Goal: Task Accomplishment & Management: Use online tool/utility

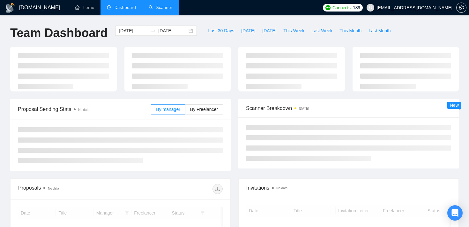
click at [158, 7] on link "Scanner" at bounding box center [161, 7] width 24 height 5
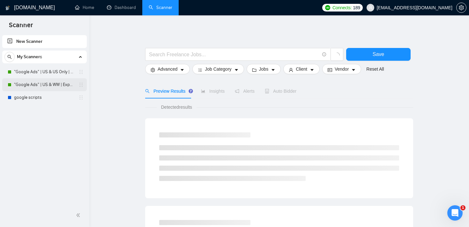
click at [55, 82] on link ""Google Ads" | US & WW | Expert" at bounding box center [44, 84] width 61 height 13
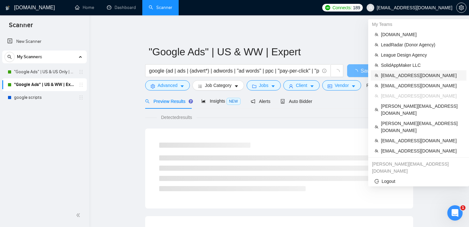
click at [403, 76] on span "[EMAIL_ADDRESS][DOMAIN_NAME]" at bounding box center [422, 75] width 82 height 7
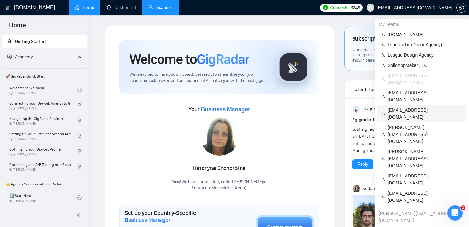
click at [413, 106] on span "[EMAIL_ADDRESS][DOMAIN_NAME]" at bounding box center [425, 113] width 75 height 14
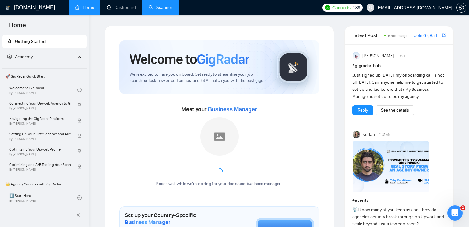
click at [163, 9] on link "Scanner" at bounding box center [161, 7] width 24 height 5
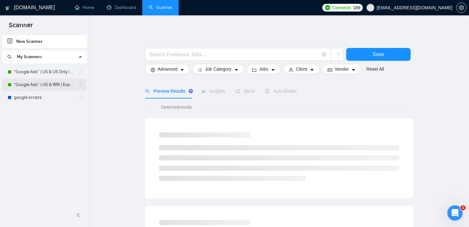
click at [35, 83] on link ""Google Ads" | US & WW | Expert" at bounding box center [44, 84] width 61 height 13
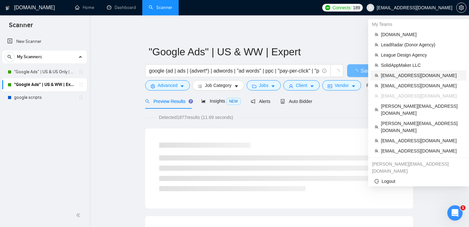
click at [415, 72] on span "[EMAIL_ADDRESS][DOMAIN_NAME]" at bounding box center [422, 75] width 82 height 7
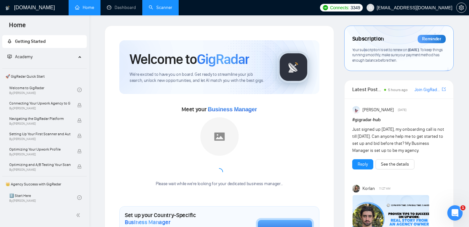
click at [158, 9] on link "Scanner" at bounding box center [161, 7] width 24 height 5
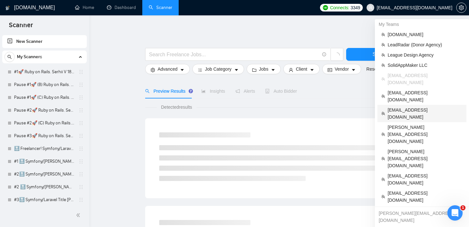
click at [414, 106] on span "[EMAIL_ADDRESS][DOMAIN_NAME]" at bounding box center [425, 113] width 75 height 14
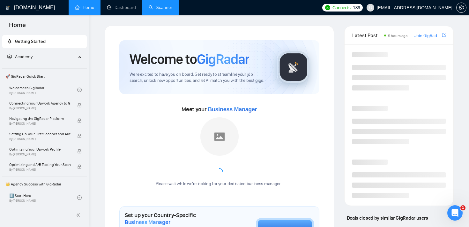
click at [155, 8] on link "Scanner" at bounding box center [161, 7] width 24 height 5
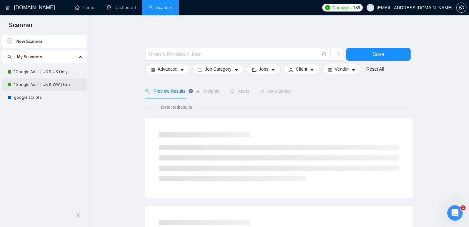
click at [35, 85] on link ""Google Ads" | US & WW | Expert" at bounding box center [44, 84] width 61 height 13
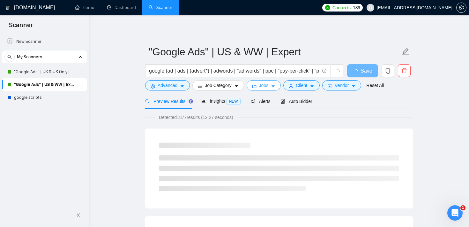
click at [273, 87] on button "Jobs" at bounding box center [264, 85] width 34 height 10
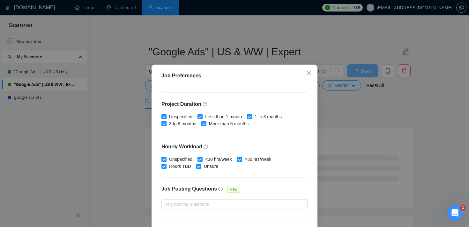
scroll to position [173, 0]
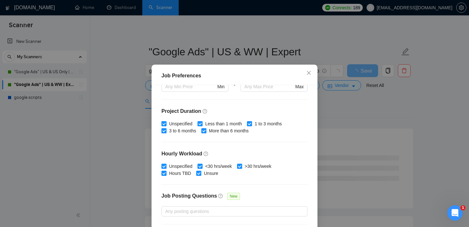
click at [354, 94] on div "Job Preferences Budget Project Type All Fixed Price Hourly Rate Fixed Price Bud…" at bounding box center [234, 113] width 469 height 227
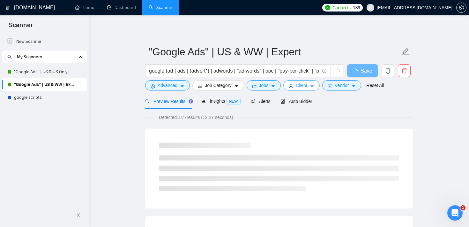
click at [307, 86] on span "Client" at bounding box center [301, 85] width 11 height 7
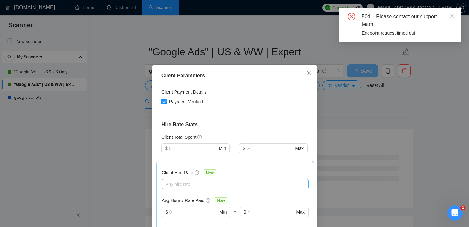
scroll to position [139, 0]
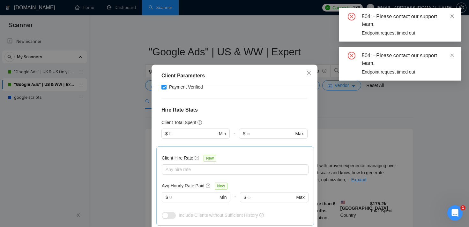
click at [453, 17] on icon "close" at bounding box center [453, 16] width 4 height 4
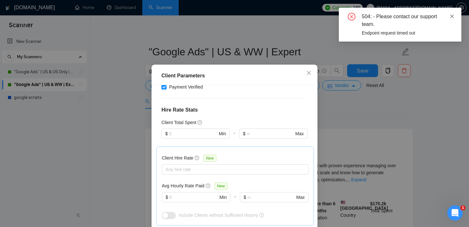
click at [453, 16] on icon "close" at bounding box center [452, 16] width 4 height 4
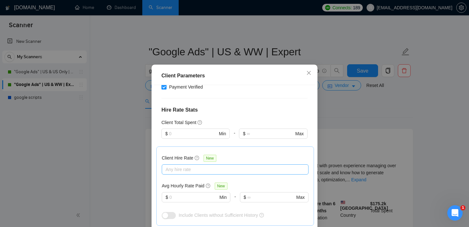
click at [214, 170] on div at bounding box center [231, 169] width 137 height 8
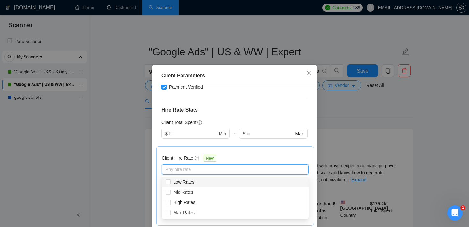
click at [218, 113] on h4 "Hire Rate Stats" at bounding box center [234, 110] width 146 height 8
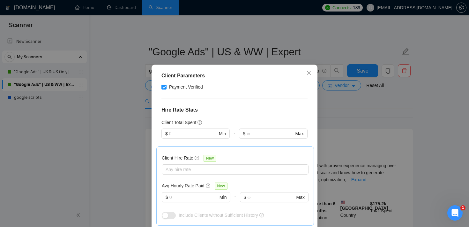
click at [367, 106] on div "Client Parameters Client Location Include Client Countries [GEOGRAPHIC_DATA] Ex…" at bounding box center [234, 113] width 469 height 227
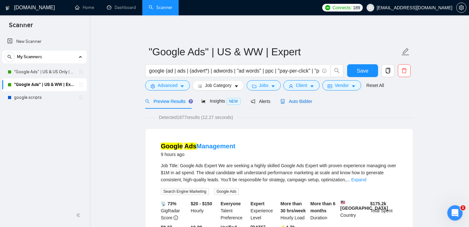
click at [300, 103] on span "Auto Bidder" at bounding box center [297, 101] width 32 height 5
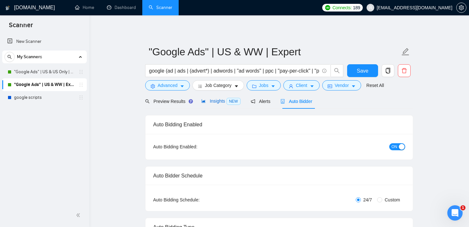
click at [212, 101] on span "Insights NEW" at bounding box center [220, 100] width 39 height 5
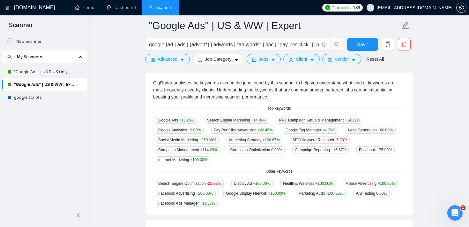
scroll to position [132, 0]
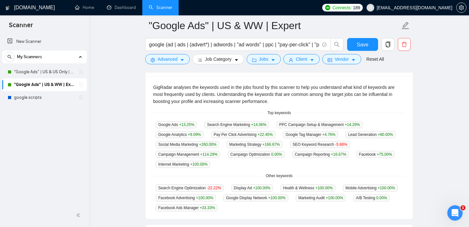
click at [438, 54] on main ""Google Ads" | US & WW | Expert google (ad | ads | (advert*) | adwords | "ad wo…" at bounding box center [279, 119] width 359 height 453
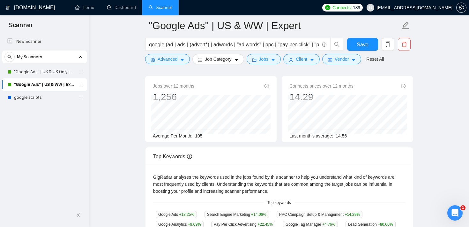
scroll to position [0, 0]
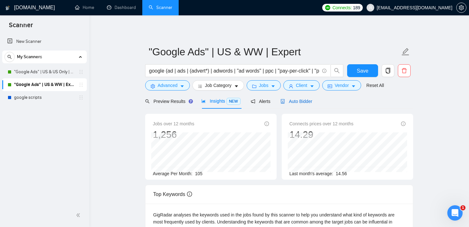
click at [305, 103] on span "Auto Bidder" at bounding box center [297, 101] width 32 height 5
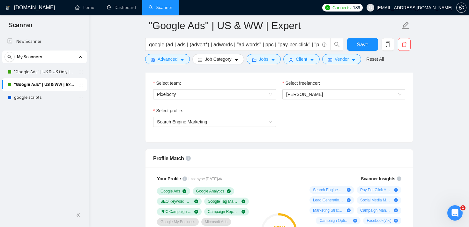
scroll to position [339, 0]
click at [326, 95] on span "[PERSON_NAME]" at bounding box center [343, 95] width 115 height 10
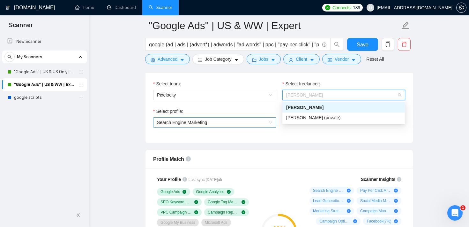
click at [222, 124] on span "Search Engine Marketing" at bounding box center [214, 122] width 115 height 10
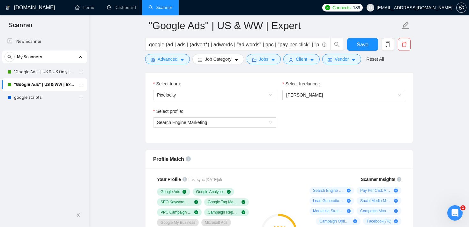
click at [278, 106] on div "Select team: Pixelocity" at bounding box center [214, 93] width 129 height 27
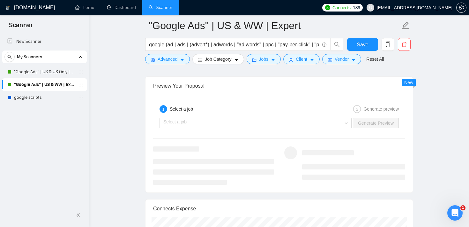
scroll to position [1227, 0]
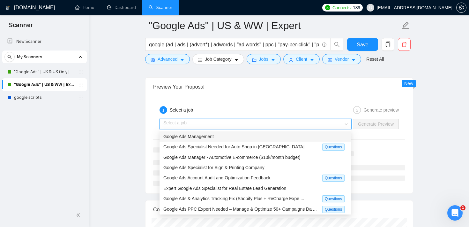
click at [241, 121] on input "search" at bounding box center [253, 124] width 180 height 10
click at [250, 85] on div "Preview Your Proposal" at bounding box center [279, 87] width 252 height 18
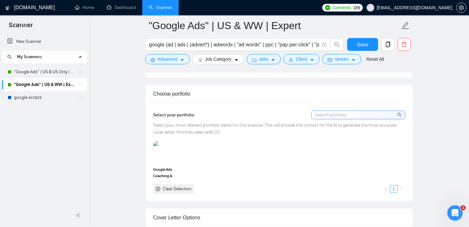
scroll to position [558, 0]
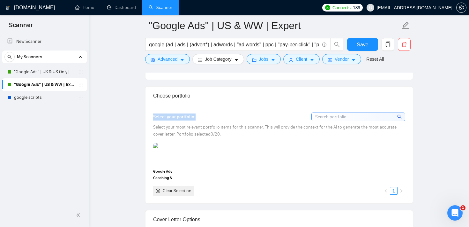
drag, startPoint x: 198, startPoint y: 116, endPoint x: 149, endPoint y: 118, distance: 48.9
click at [149, 118] on div "Select your portfolio: Select your most relevant portfolio items for this scann…" at bounding box center [279, 154] width 267 height 98
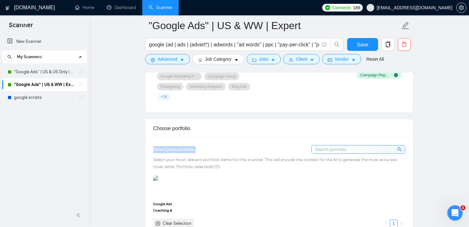
scroll to position [526, 0]
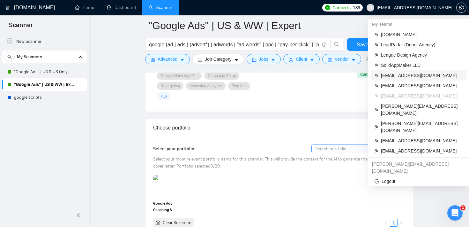
click at [406, 78] on span "[EMAIL_ADDRESS][DOMAIN_NAME]" at bounding box center [422, 75] width 82 height 7
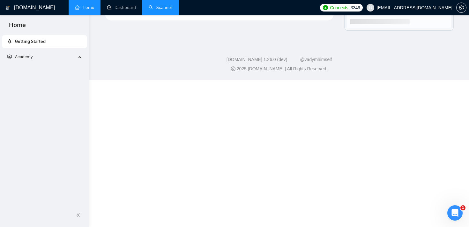
scroll to position [319, 0]
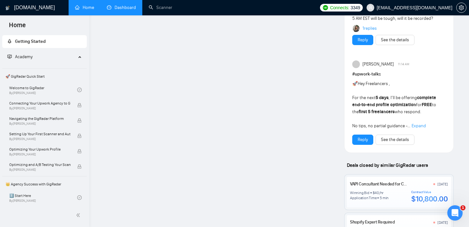
click at [124, 10] on link "Dashboard" at bounding box center [121, 7] width 29 height 5
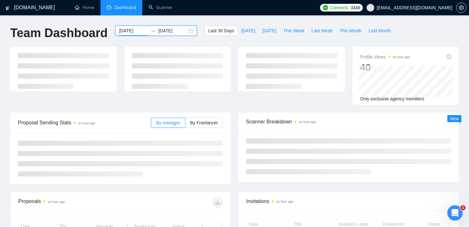
click at [124, 33] on input "[DATE]" at bounding box center [133, 30] width 29 height 7
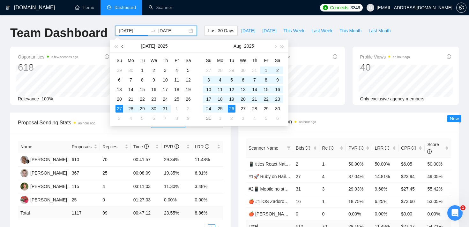
click at [122, 46] on span "button" at bounding box center [123, 46] width 3 height 3
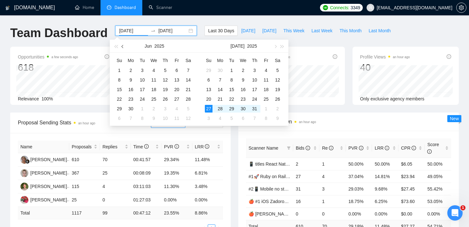
click at [122, 46] on span "button" at bounding box center [123, 46] width 3 height 3
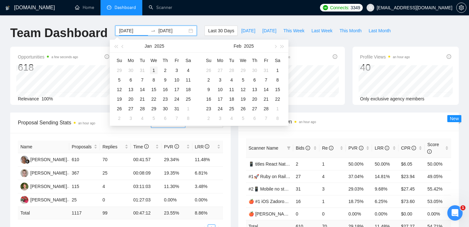
type input "[DATE]"
click at [156, 68] on div "1" at bounding box center [154, 70] width 8 height 8
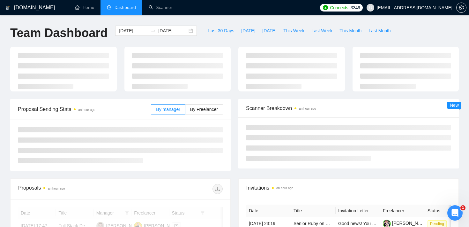
click at [415, 25] on div "[DOMAIN_NAME] Home Dashboard Scanner Connects: 3349 [EMAIL_ADDRESS][DOMAIN_NAME…" at bounding box center [234, 215] width 469 height 431
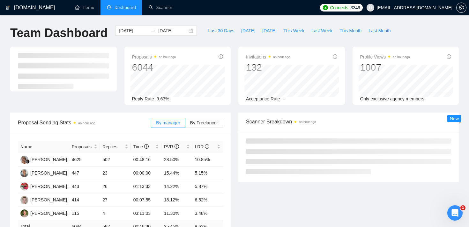
click at [119, 103] on div at bounding box center [63, 76] width 114 height 58
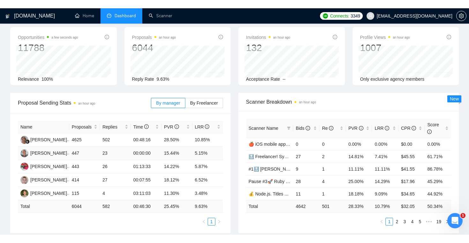
scroll to position [28, 0]
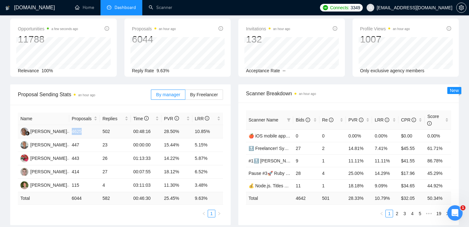
drag, startPoint x: 72, startPoint y: 131, endPoint x: 90, endPoint y: 131, distance: 18.5
click at [90, 131] on td "4625" at bounding box center [84, 131] width 31 height 13
click at [395, 117] on div "LRR" at bounding box center [385, 119] width 21 height 7
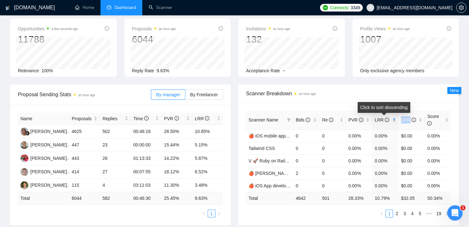
click at [395, 117] on div "LRR" at bounding box center [385, 119] width 21 height 7
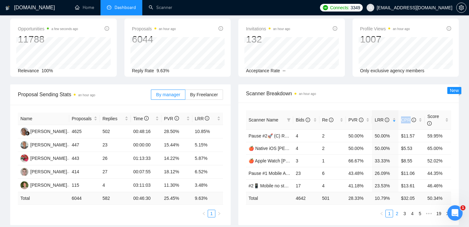
click at [396, 213] on link "2" at bounding box center [397, 213] width 7 height 7
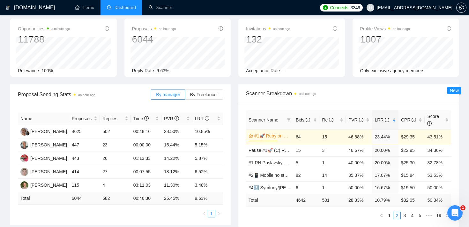
click at [235, 79] on div "Opportunities a minute ago 11788 Relevance 100% Proposals an hour ago 6044 [DAT…" at bounding box center [234, 52] width 456 height 66
click at [233, 77] on div "Opportunities a minute ago 11788 Relevance 100% Proposals an hour ago 6044 [DAT…" at bounding box center [234, 52] width 456 height 66
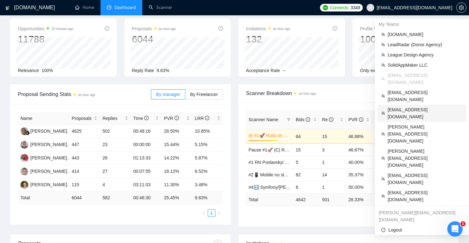
click at [413, 106] on span "[EMAIL_ADDRESS][DOMAIN_NAME]" at bounding box center [425, 113] width 75 height 14
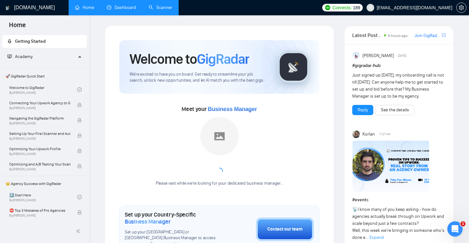
click at [164, 9] on link "Scanner" at bounding box center [161, 7] width 24 height 5
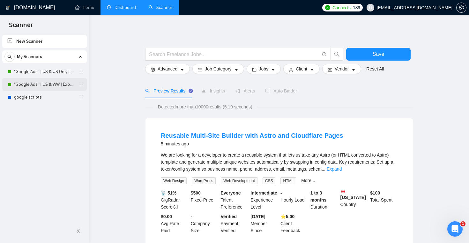
click at [41, 85] on link ""Google Ads" | US & WW | Expert" at bounding box center [44, 84] width 61 height 13
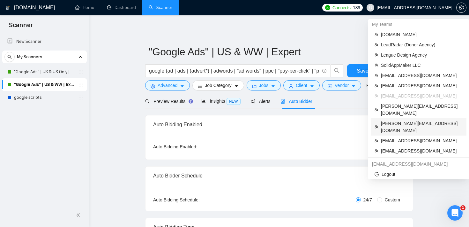
click at [407, 120] on span "[PERSON_NAME][EMAIL_ADDRESS][DOMAIN_NAME]" at bounding box center [422, 127] width 82 height 14
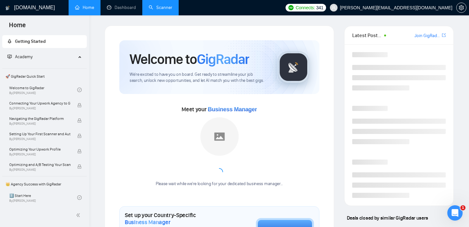
click at [168, 10] on link "Scanner" at bounding box center [161, 7] width 24 height 5
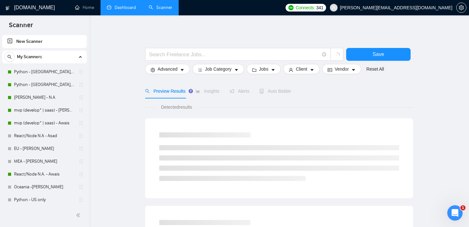
click at [120, 5] on link "Dashboard" at bounding box center [121, 7] width 29 height 5
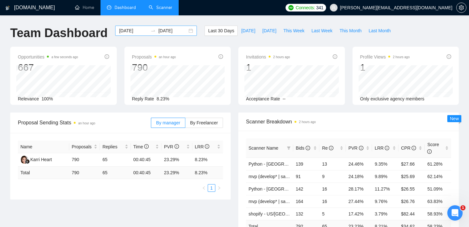
click at [130, 30] on input "[DATE]" at bounding box center [133, 30] width 29 height 7
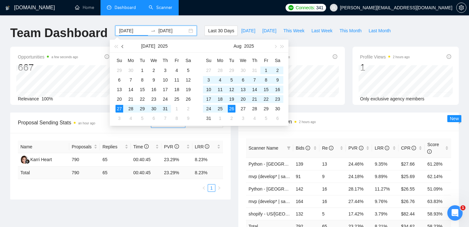
click at [122, 48] on button "button" at bounding box center [122, 46] width 7 height 13
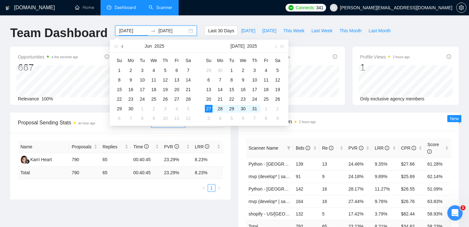
click at [122, 48] on button "button" at bounding box center [122, 46] width 7 height 13
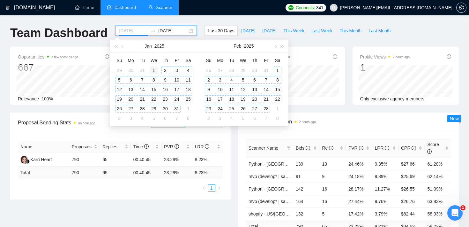
type input "[DATE]"
click at [154, 70] on div "1" at bounding box center [154, 70] width 8 height 8
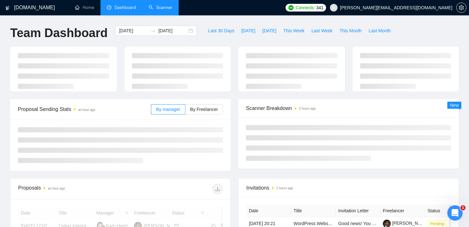
click at [183, 19] on div "GigRadar.io Home Dashboard Scanner Connects: 341 daniyal@ubiquifydigital.com Te…" at bounding box center [234, 215] width 469 height 431
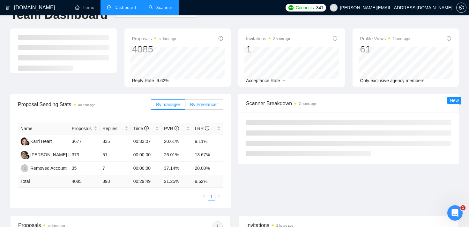
scroll to position [14, 0]
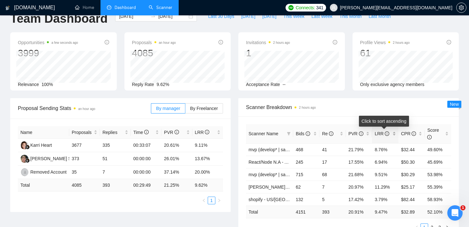
click at [395, 131] on div "LRR" at bounding box center [385, 133] width 21 height 7
click at [368, 101] on div "Scanner Breakdown 2 hours ago" at bounding box center [348, 107] width 205 height 18
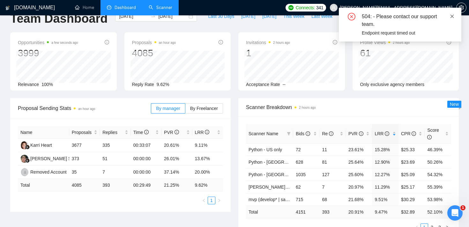
click at [453, 16] on icon "close" at bounding box center [452, 16] width 4 height 4
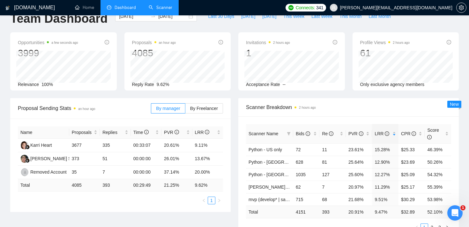
click at [423, 26] on div "Team Dashboard 2025-01-01 2025-08-26 Last 30 Days Today Yesterday This Week Las…" at bounding box center [234, 21] width 456 height 21
